Goal: Book appointment/travel/reservation

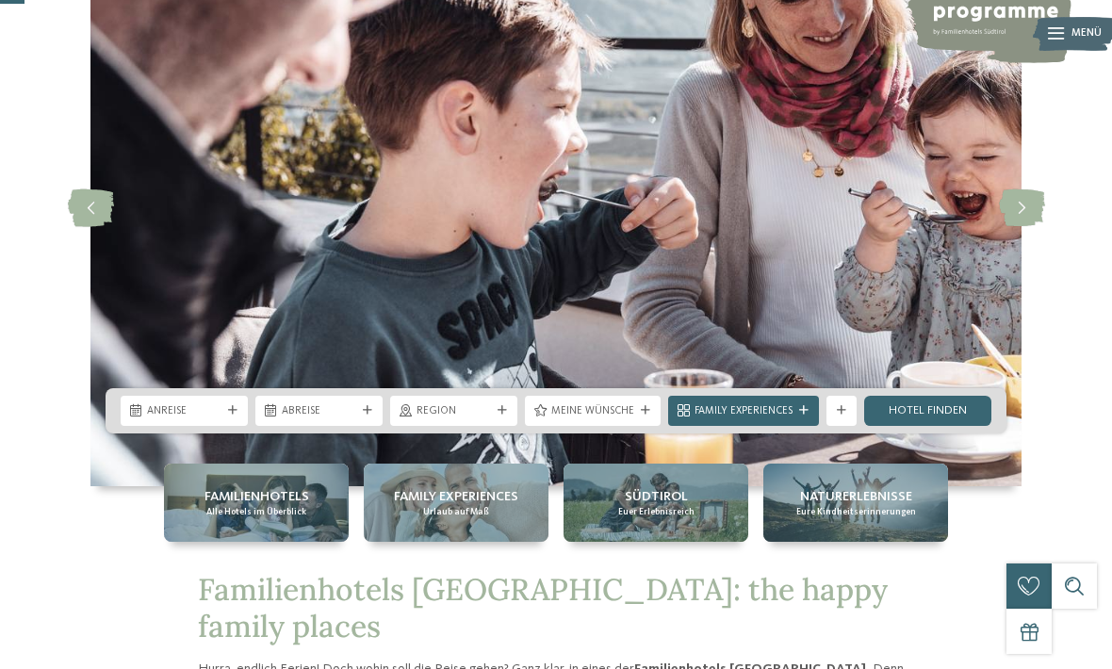
scroll to position [146, 0]
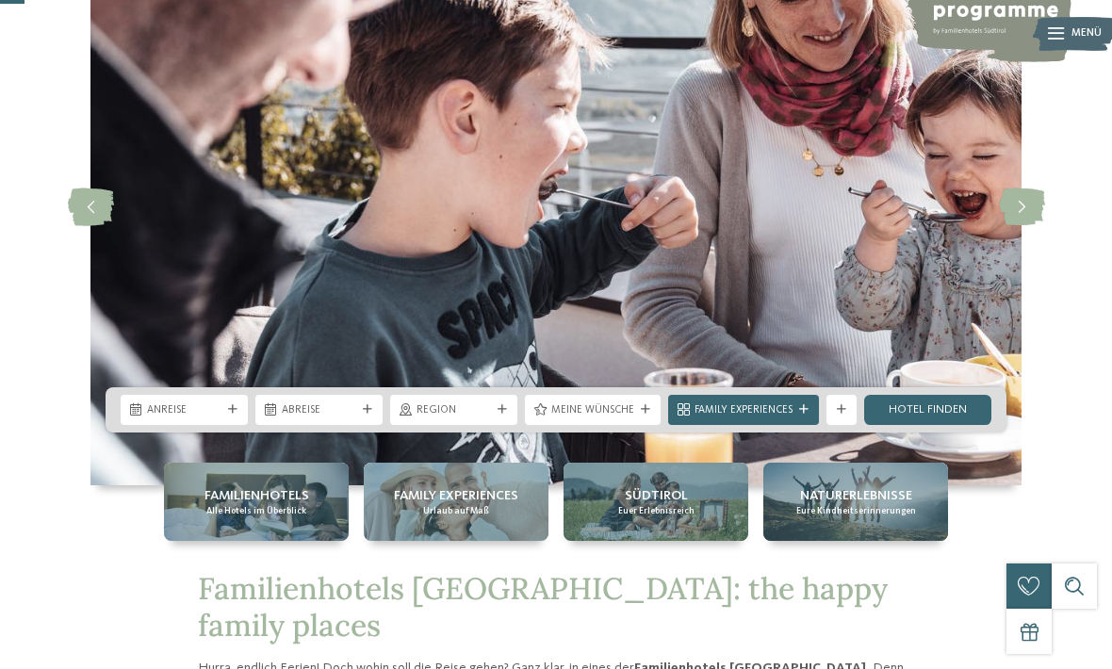
click at [466, 418] on span "Region" at bounding box center [453, 410] width 74 height 15
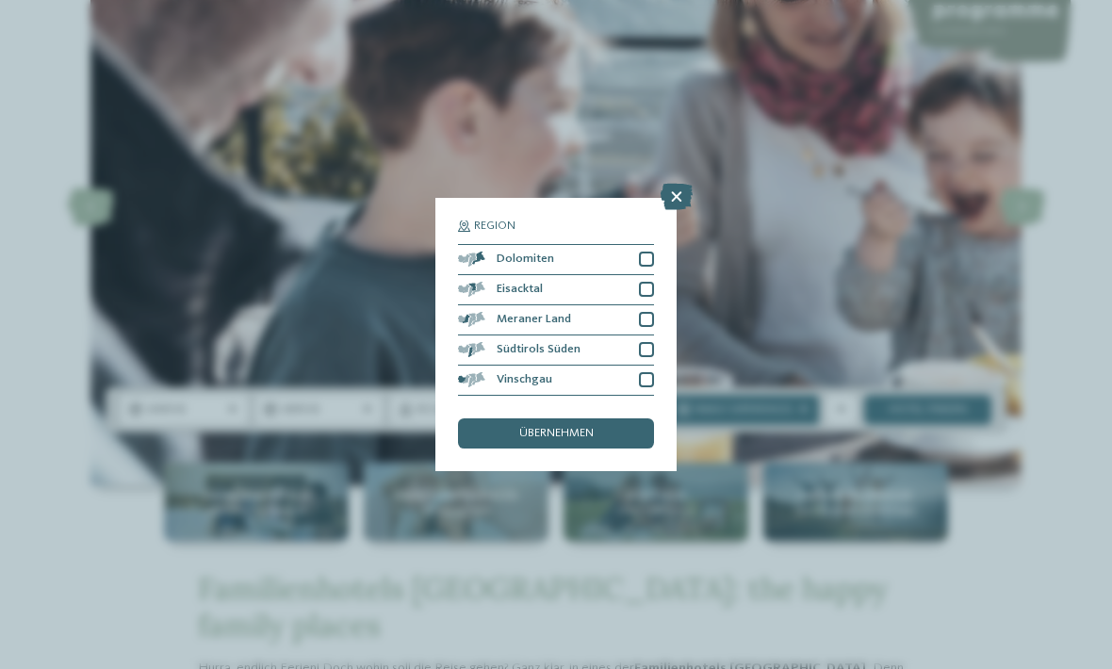
click at [1020, 415] on div "Region Dolomiten" at bounding box center [556, 334] width 1112 height 669
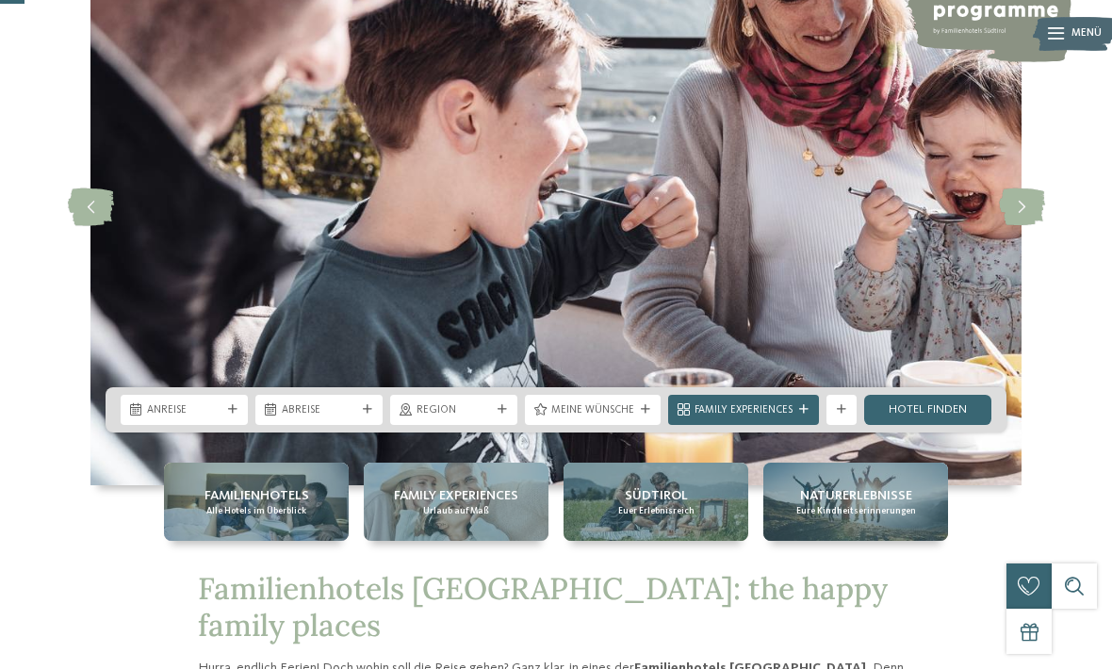
click at [490, 425] on div "Region" at bounding box center [453, 410] width 127 height 30
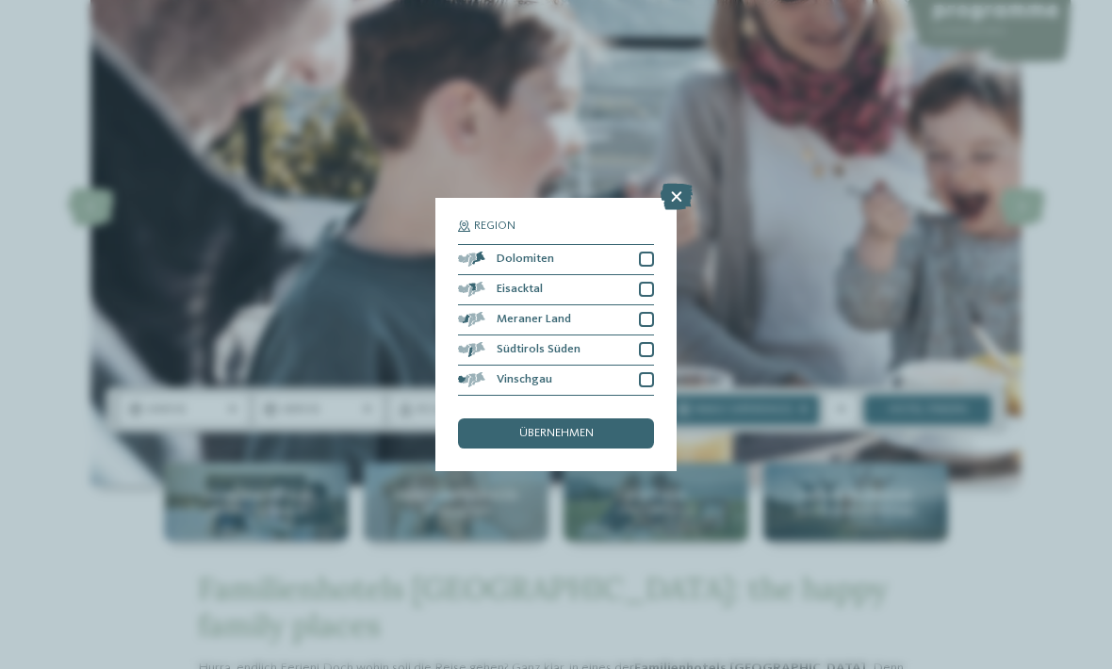
click at [402, 376] on div "Region Dolomiten" at bounding box center [556, 334] width 1112 height 669
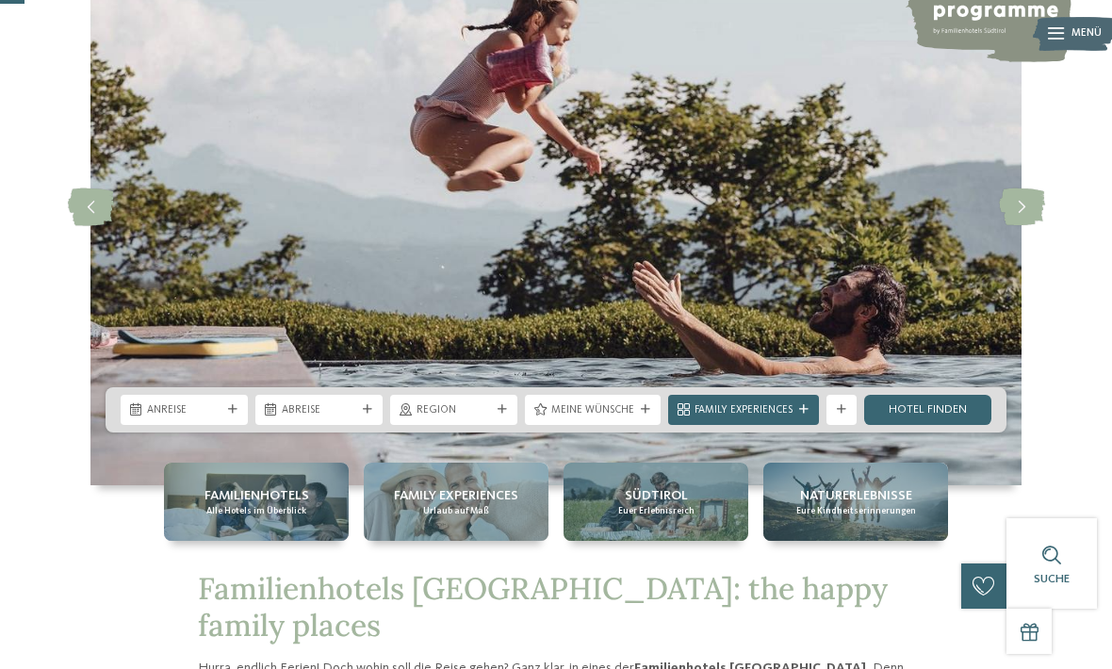
click at [203, 425] on div "Anreise" at bounding box center [184, 410] width 127 height 30
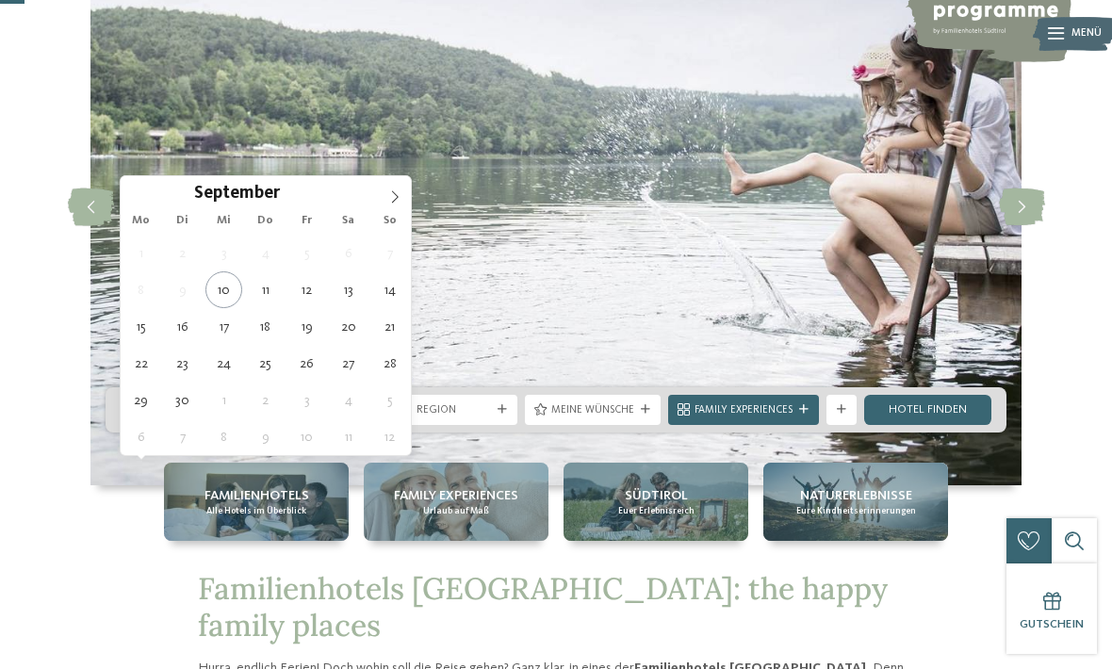
click at [395, 203] on icon at bounding box center [394, 196] width 13 height 13
type div "04.10.2025"
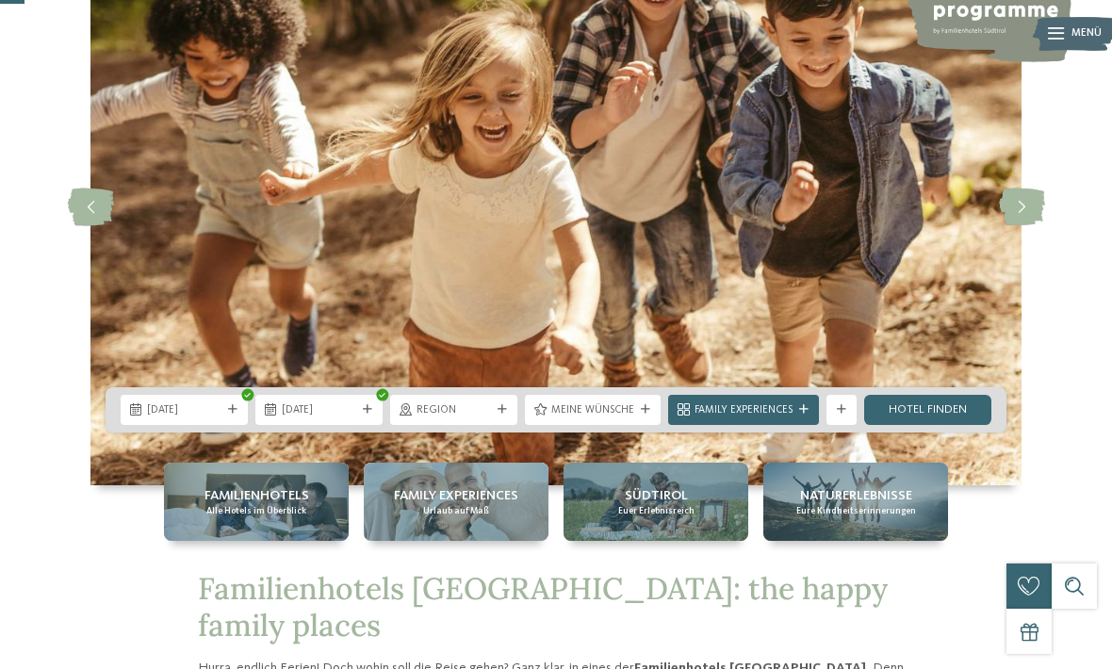
click at [330, 418] on span "04.10.2025" at bounding box center [319, 410] width 74 height 15
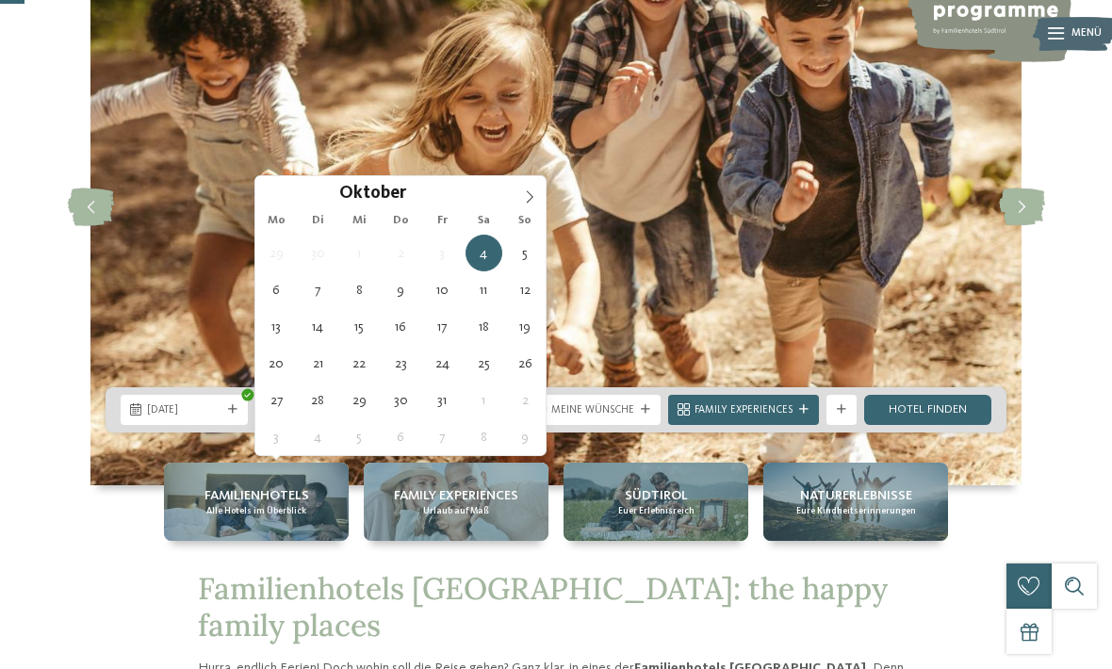
type div "10.10.2025"
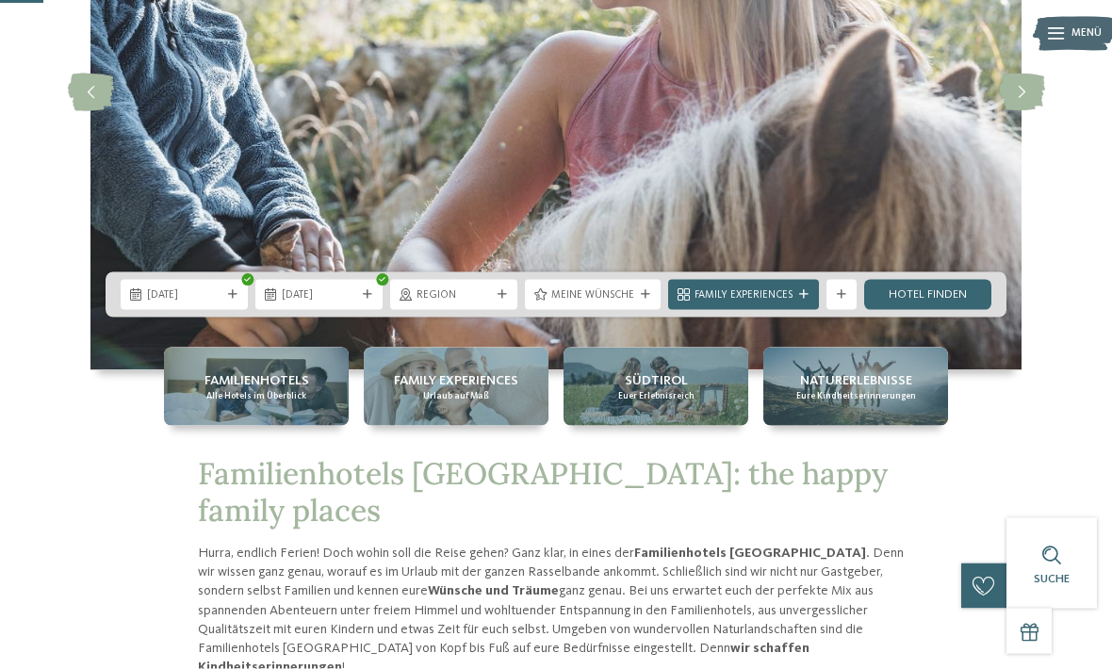
scroll to position [262, 0]
click at [849, 309] on div "Weitere Filter anzeigen" at bounding box center [841, 294] width 30 height 30
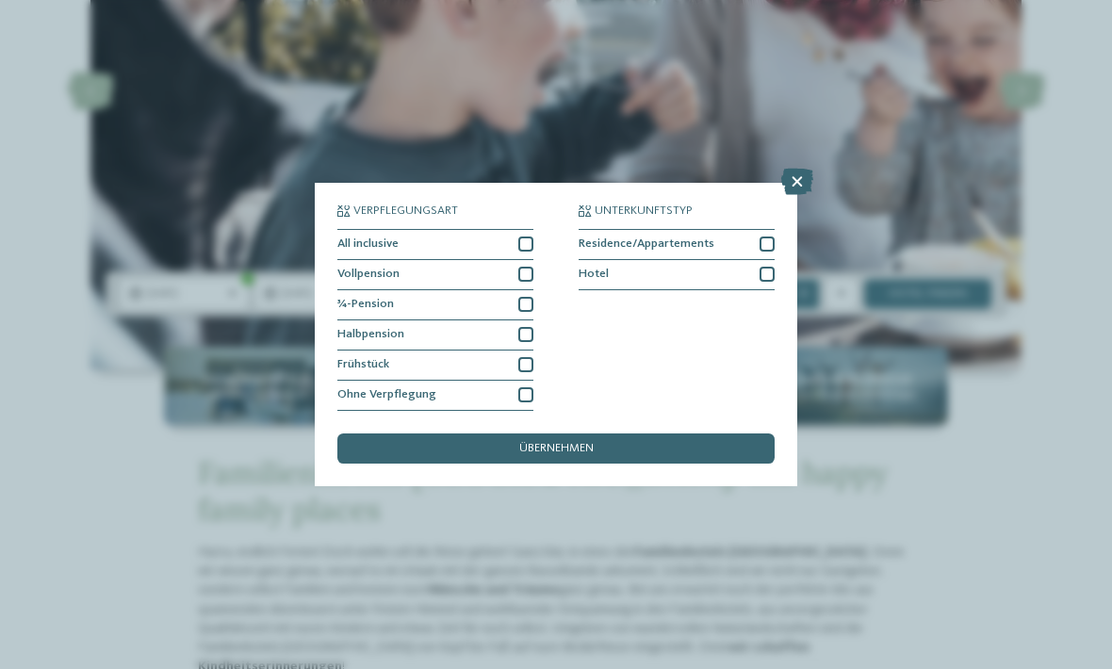
click at [774, 183] on div "Verpflegungsart All inclusive Vollpension ¾-Pension Hotel" at bounding box center [556, 334] width 482 height 303
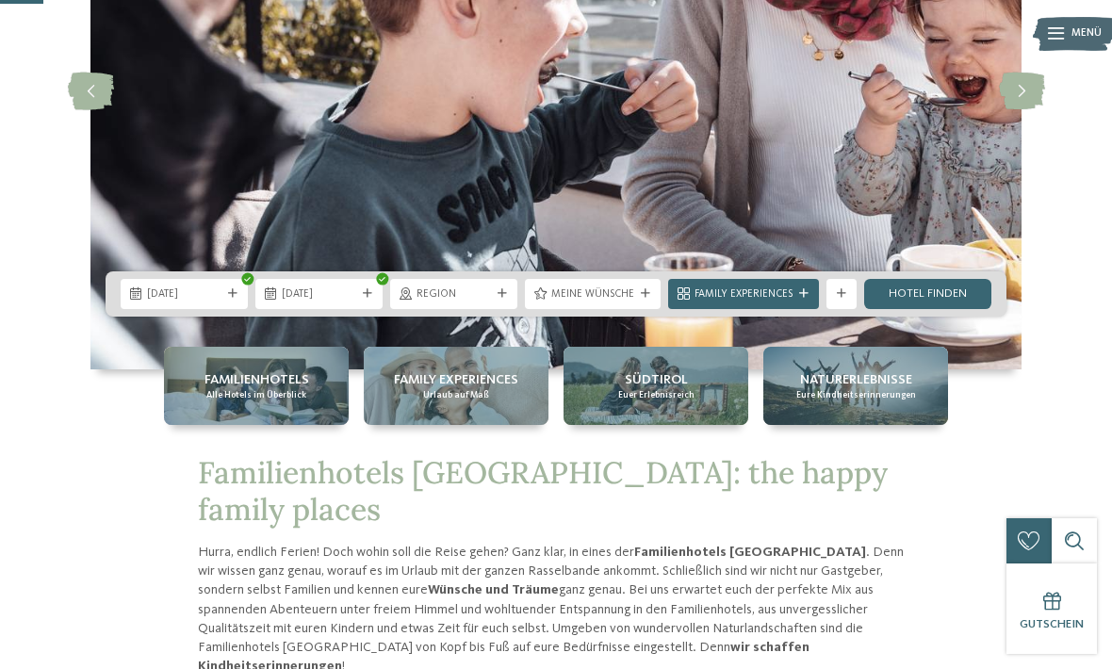
click at [636, 301] on div "Meine Wünsche" at bounding box center [592, 293] width 90 height 16
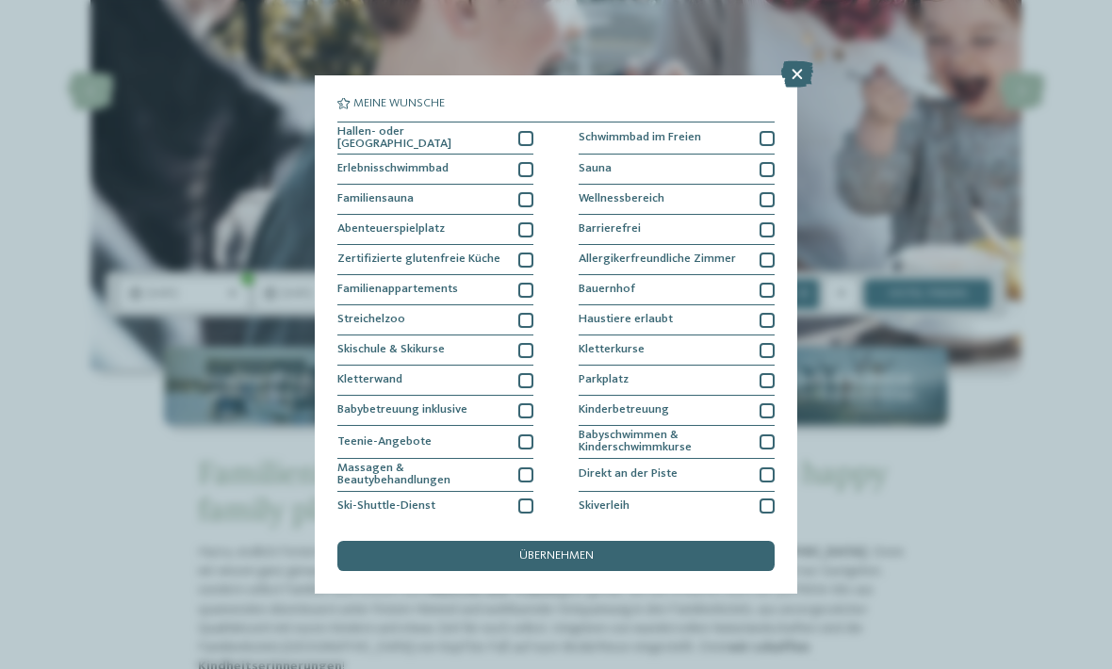
click at [755, 189] on div "Wellnessbereich" at bounding box center [676, 200] width 196 height 30
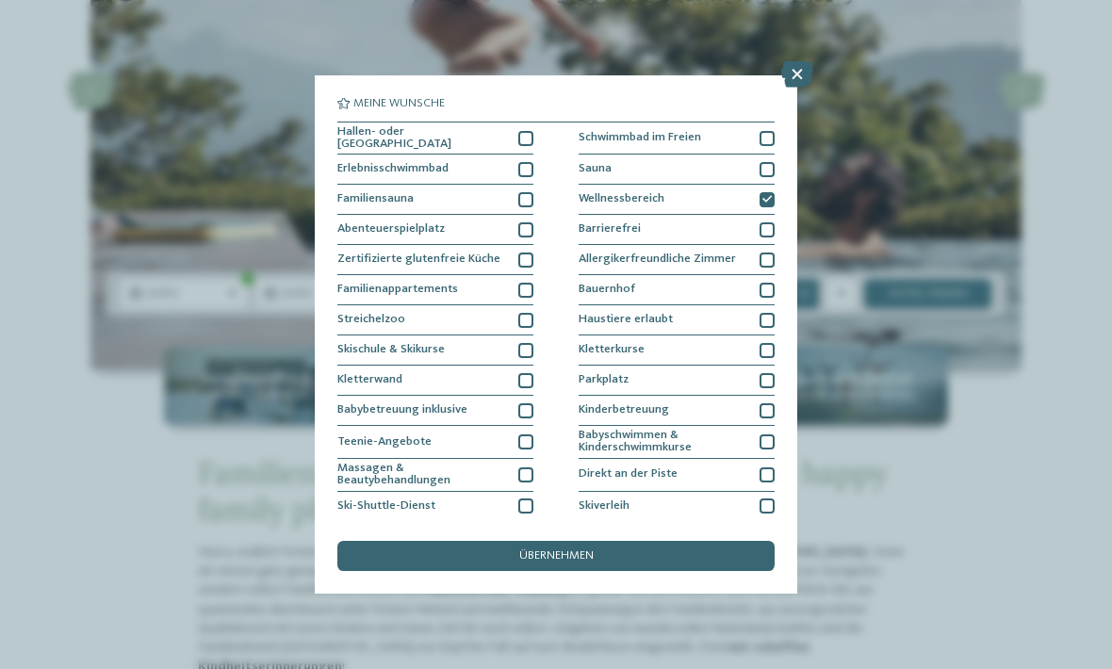
click at [744, 118] on section "Meine Wünsche Hallen- oder Schleusenbad Schwimmbad im Freien Erlebnisschwimmbad…" at bounding box center [555, 308] width 437 height 420
click at [764, 126] on div "Schwimmbad im Freien" at bounding box center [676, 138] width 196 height 33
click at [516, 172] on div "Erlebnisschwimmbad" at bounding box center [435, 170] width 196 height 30
click at [526, 169] on icon at bounding box center [525, 169] width 9 height 9
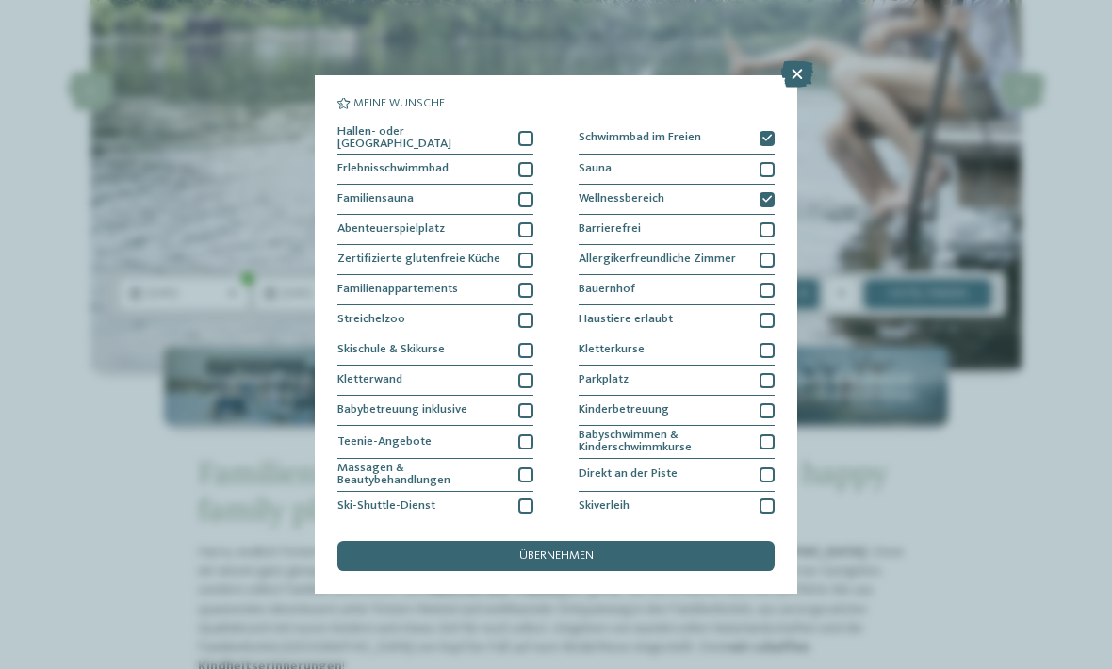
click at [516, 123] on div "Hallen- oder Schleusenbad" at bounding box center [435, 138] width 196 height 33
click at [510, 188] on div "Familiensauna" at bounding box center [435, 200] width 196 height 30
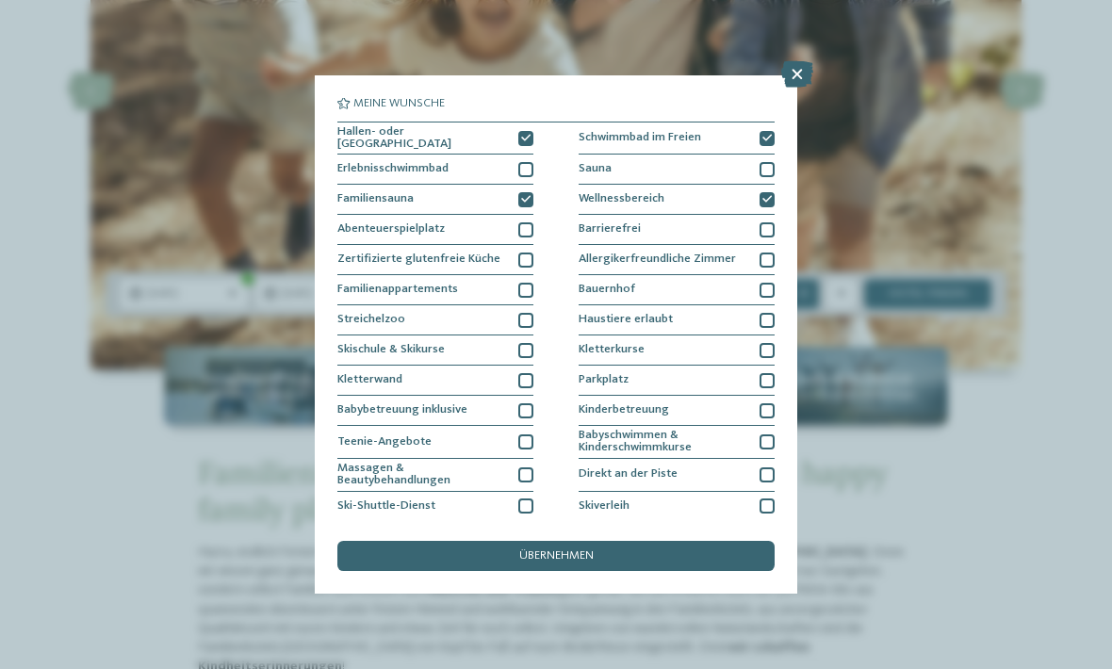
click at [759, 163] on div at bounding box center [766, 169] width 15 height 15
click at [671, 541] on div "übernehmen" at bounding box center [555, 556] width 437 height 30
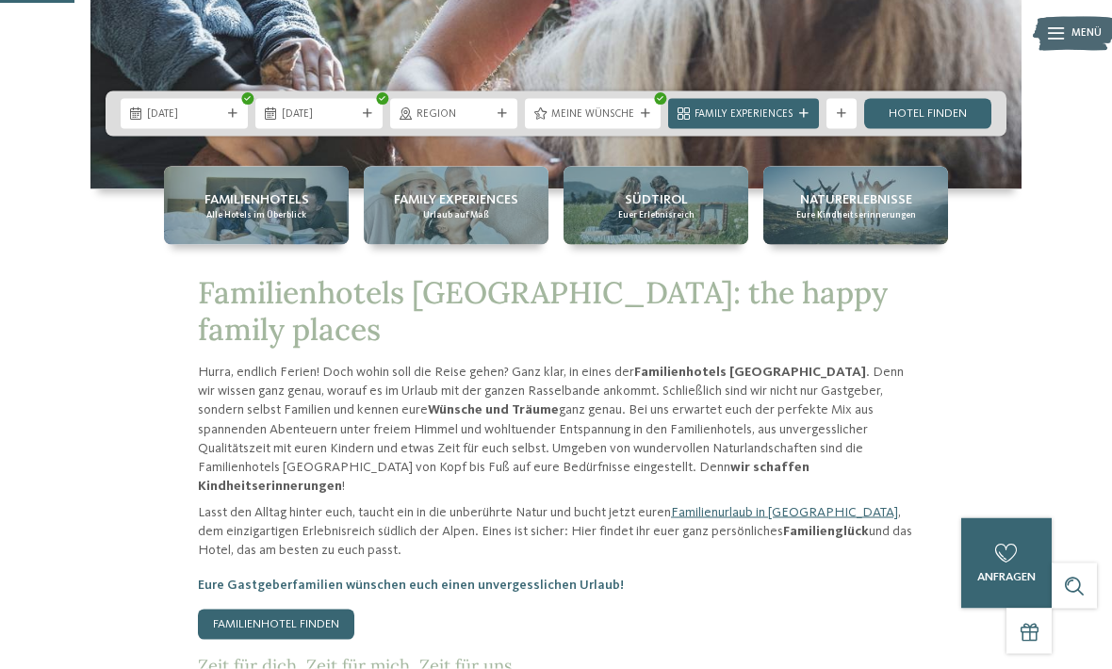
scroll to position [442, 0]
click at [944, 129] on link "Hotel finden" at bounding box center [927, 114] width 127 height 30
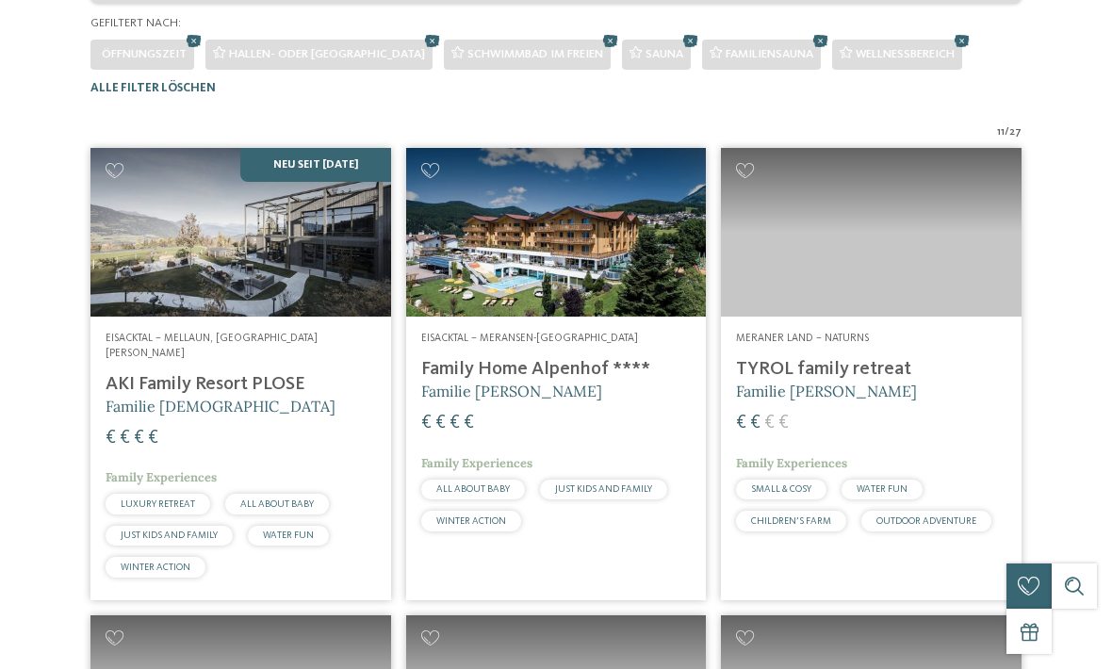
scroll to position [463, 0]
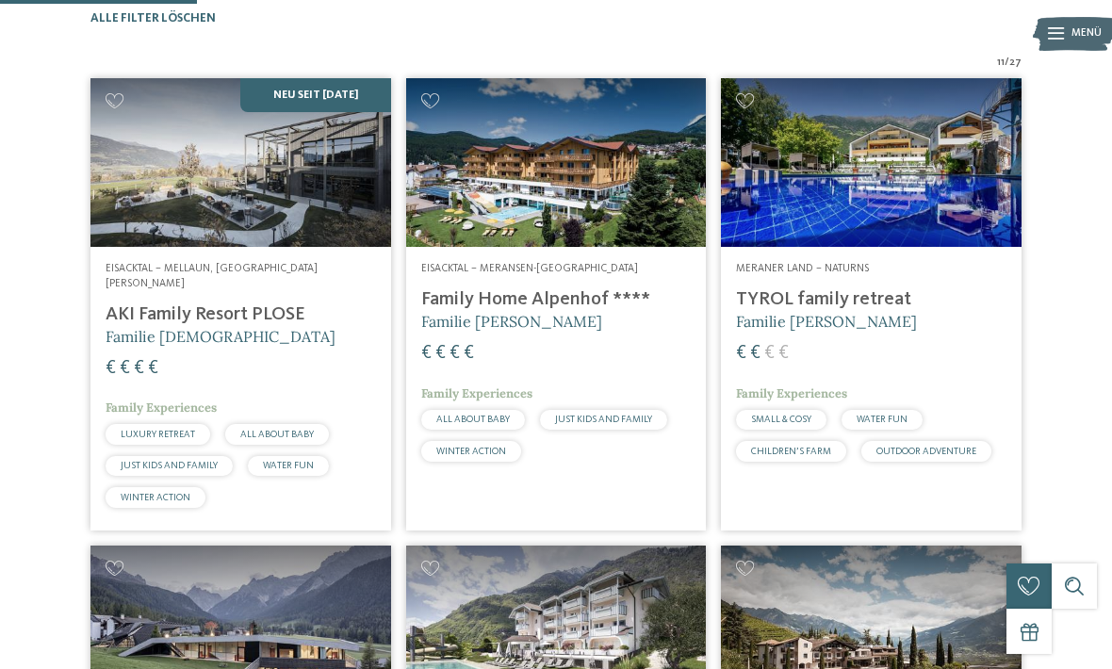
click at [362, 326] on h4 "AKI Family Resort PLOSE" at bounding box center [241, 314] width 270 height 23
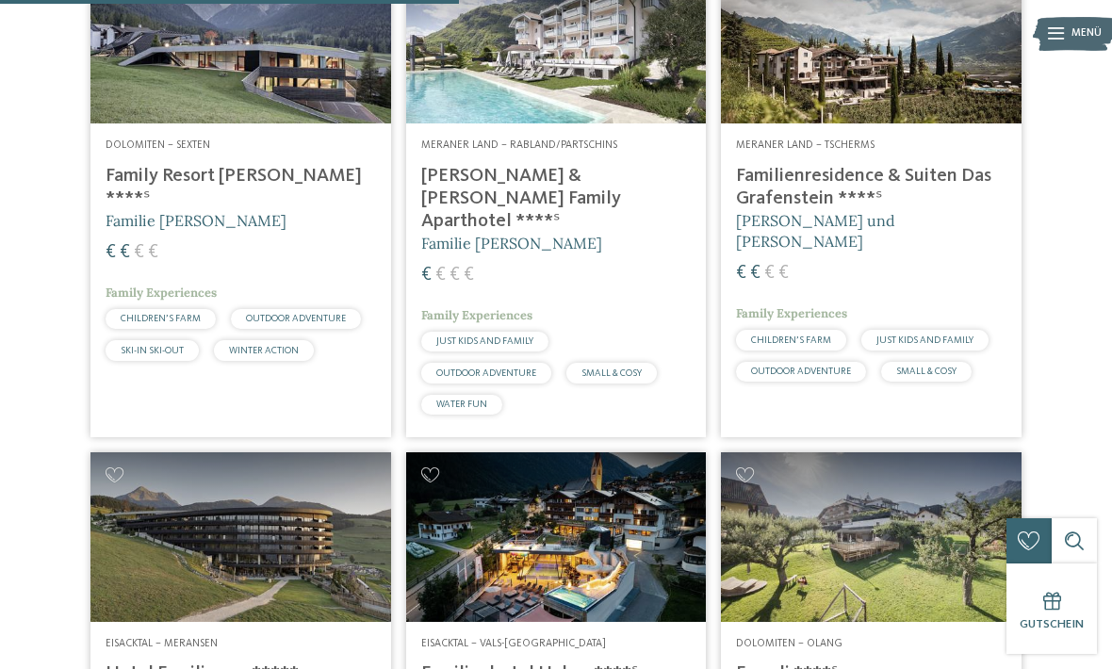
scroll to position [1037, 0]
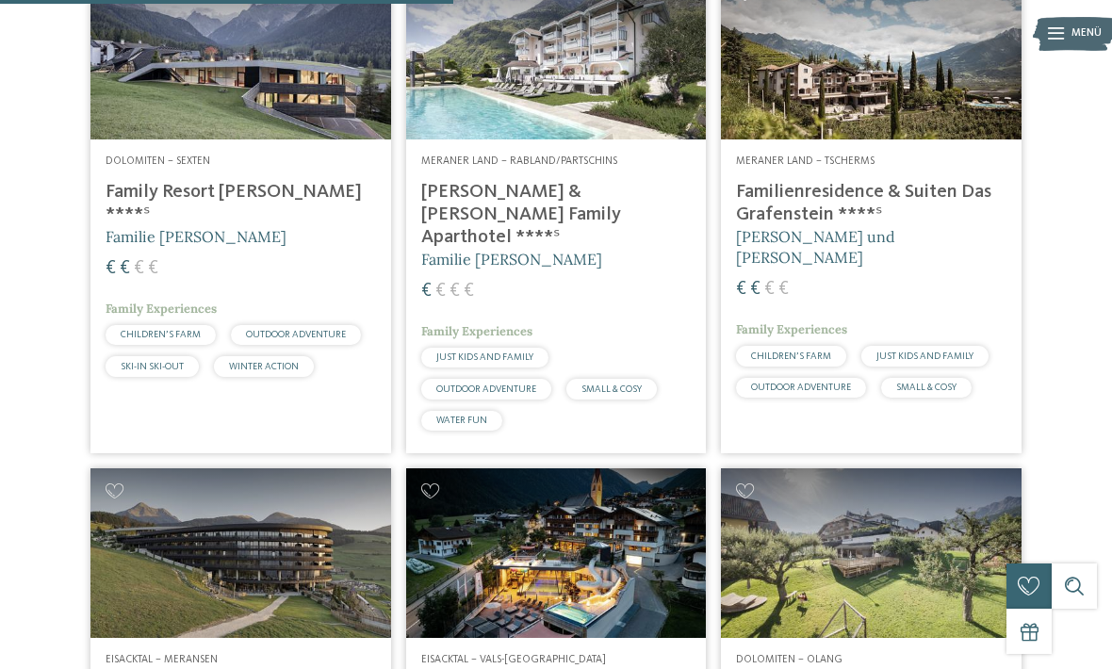
click at [152, 274] on div "Dolomiten – Sexten Family Resort [PERSON_NAME] ****ˢ Familie [PERSON_NAME] € € …" at bounding box center [240, 269] width 301 height 260
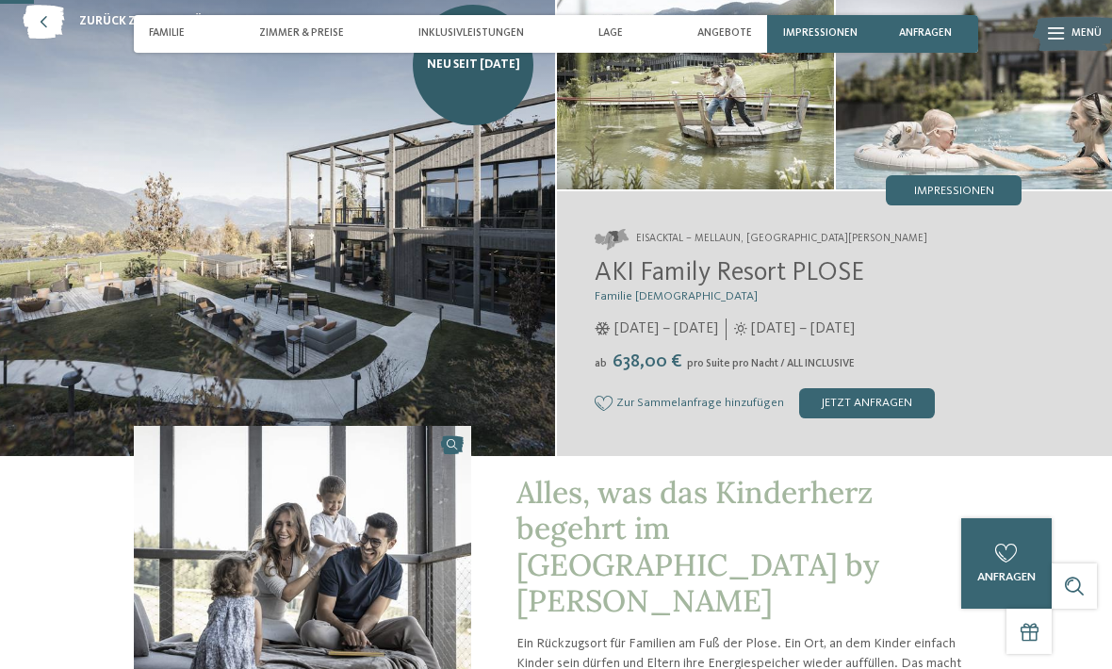
scroll to position [52, 0]
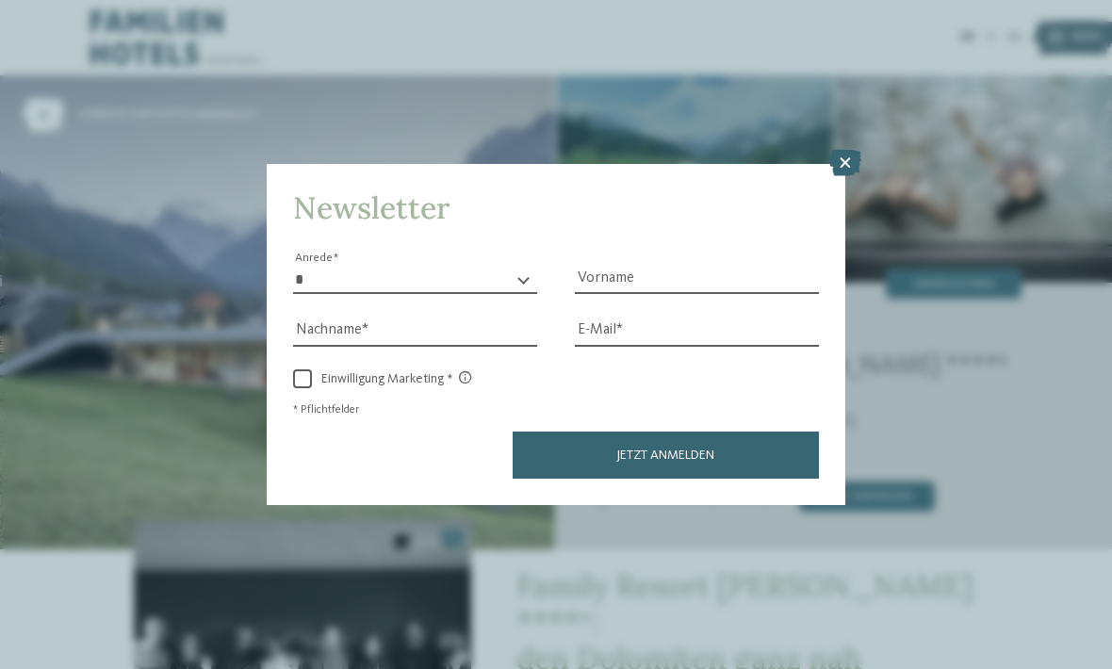
click at [839, 150] on icon at bounding box center [845, 163] width 32 height 26
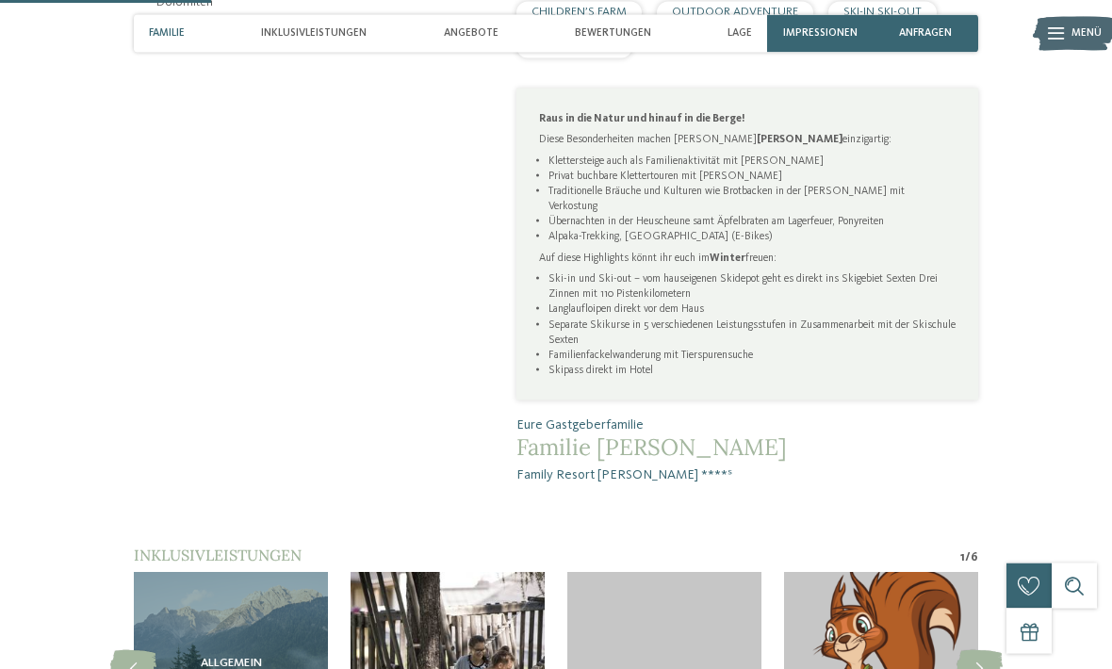
scroll to position [992, 0]
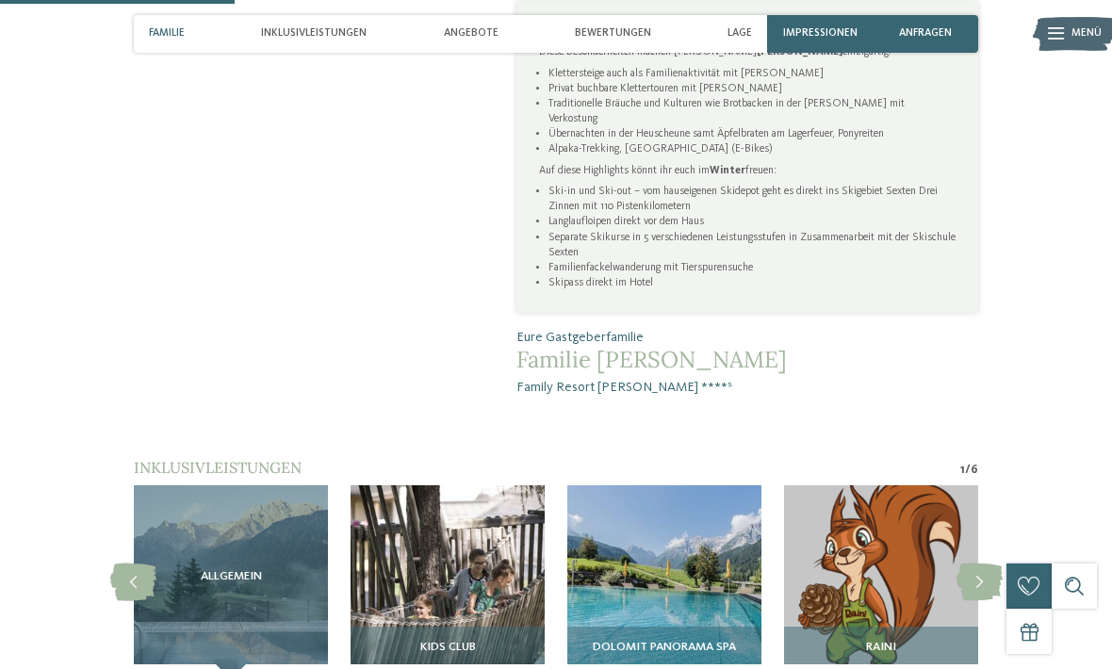
click at [712, 555] on img at bounding box center [664, 582] width 194 height 194
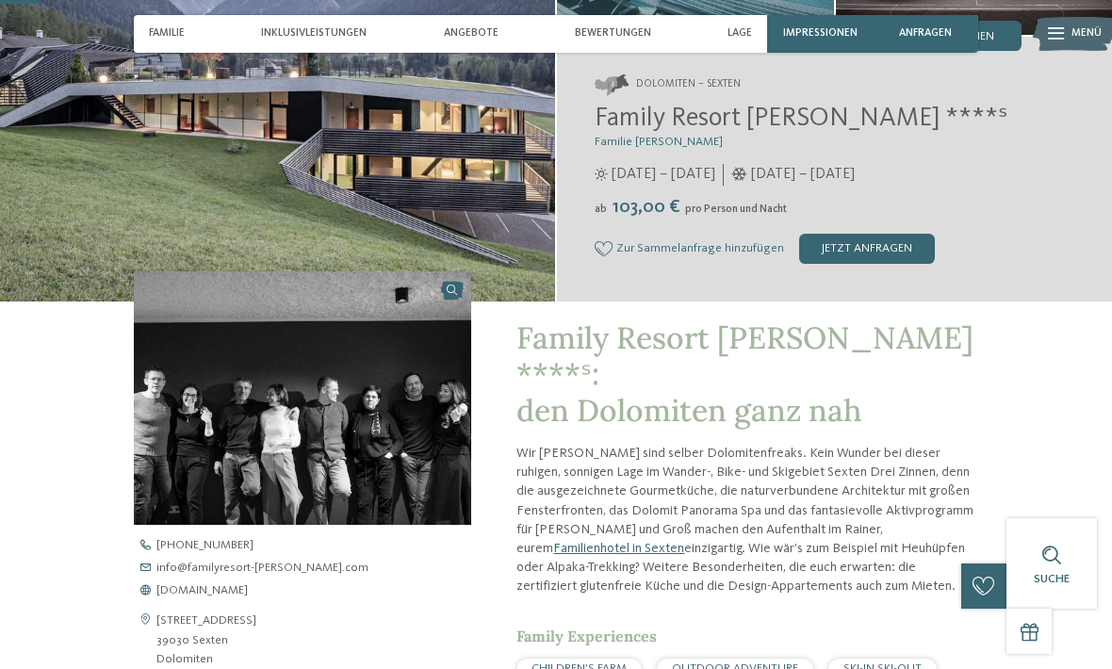
scroll to position [0, 0]
